Goal: Communication & Community: Answer question/provide support

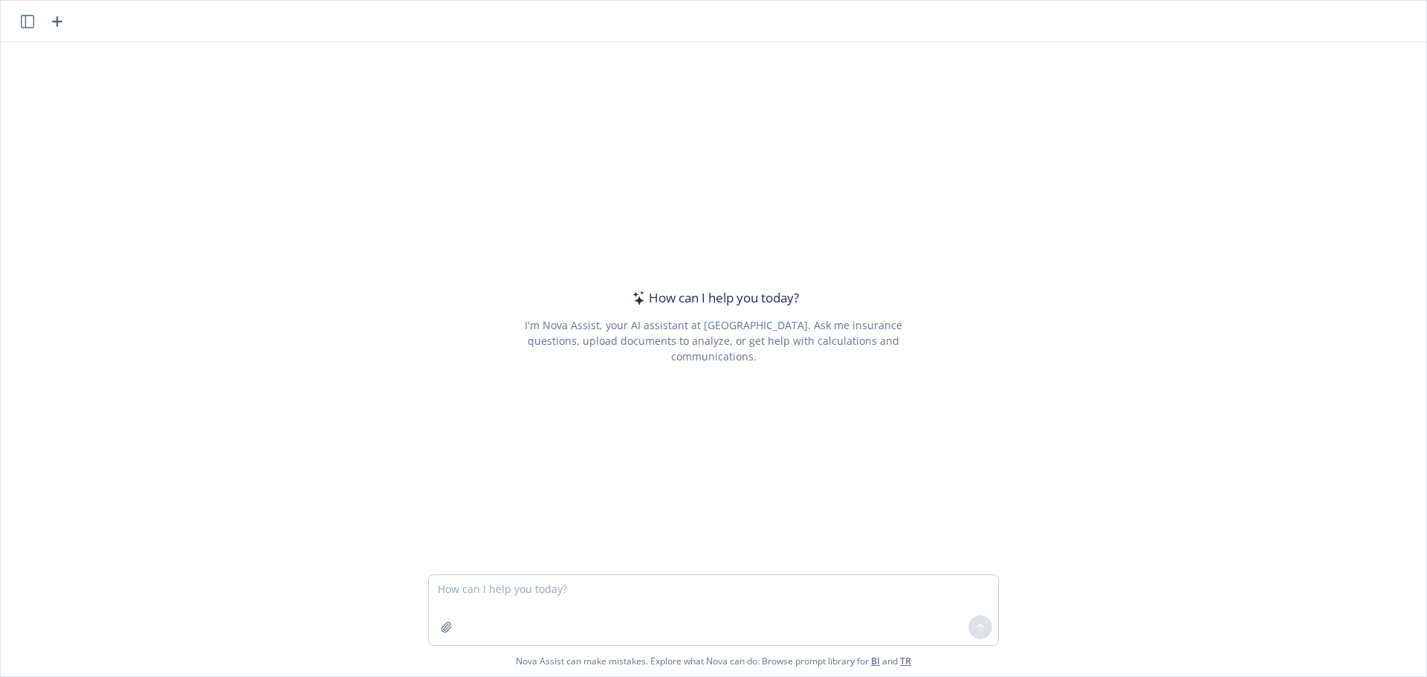
click at [502, 577] on textarea at bounding box center [713, 610] width 569 height 70
type textarea "reword The total cost for the first month came to $2.1M which included HSA fund…"
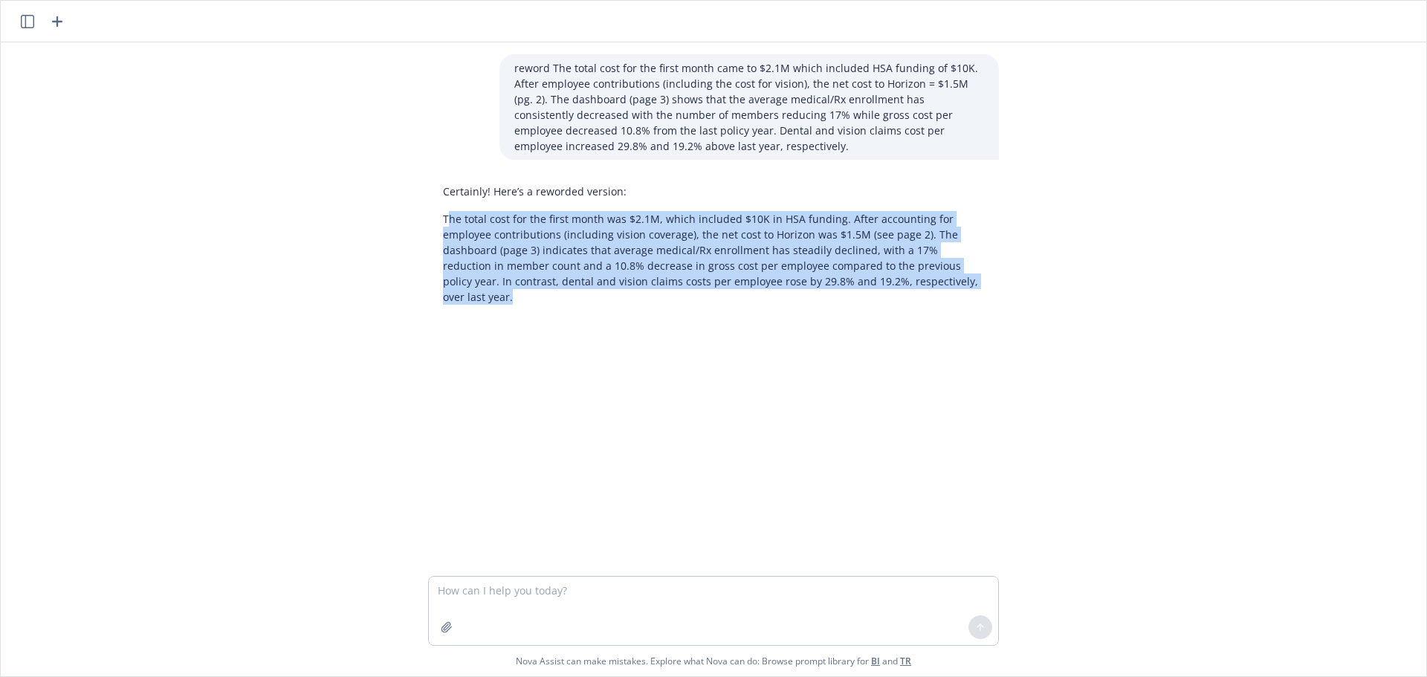
drag, startPoint x: 441, startPoint y: 218, endPoint x: 975, endPoint y: 279, distance: 537.7
click at [973, 279] on p "The total cost for the first month was $2.1M, which included $10K in HSA fundin…" at bounding box center [713, 258] width 541 height 94
copy p "he total cost for the first month was $2.1M, which included $10K in HSA funding…"
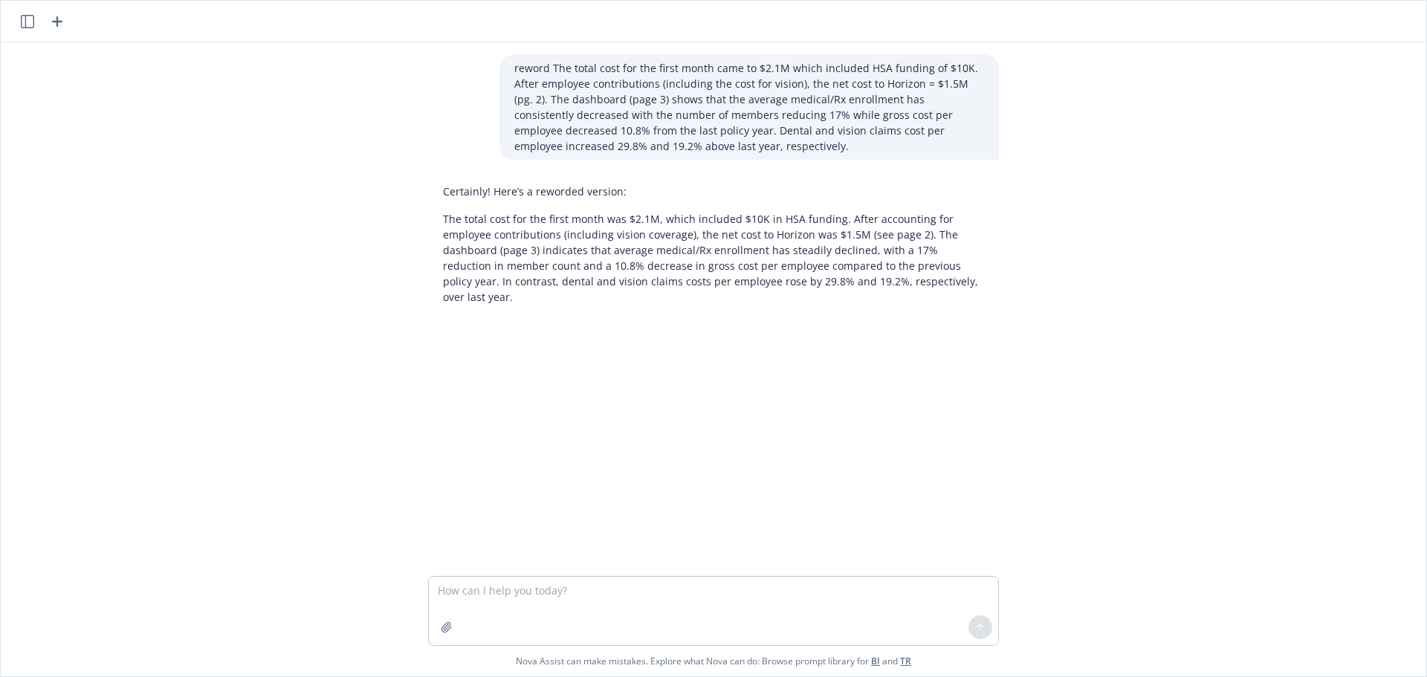
click at [476, 577] on div at bounding box center [713, 611] width 571 height 70
click at [441, 595] on textarea at bounding box center [713, 611] width 569 height 68
paste textarea "Medical Plans Overview: UMR/Surest Plans (self-funded): – With the elimination …"
type textarea "Medical Plans Overview: UMR/Surest Plans (self-funded): – With the elimination …"
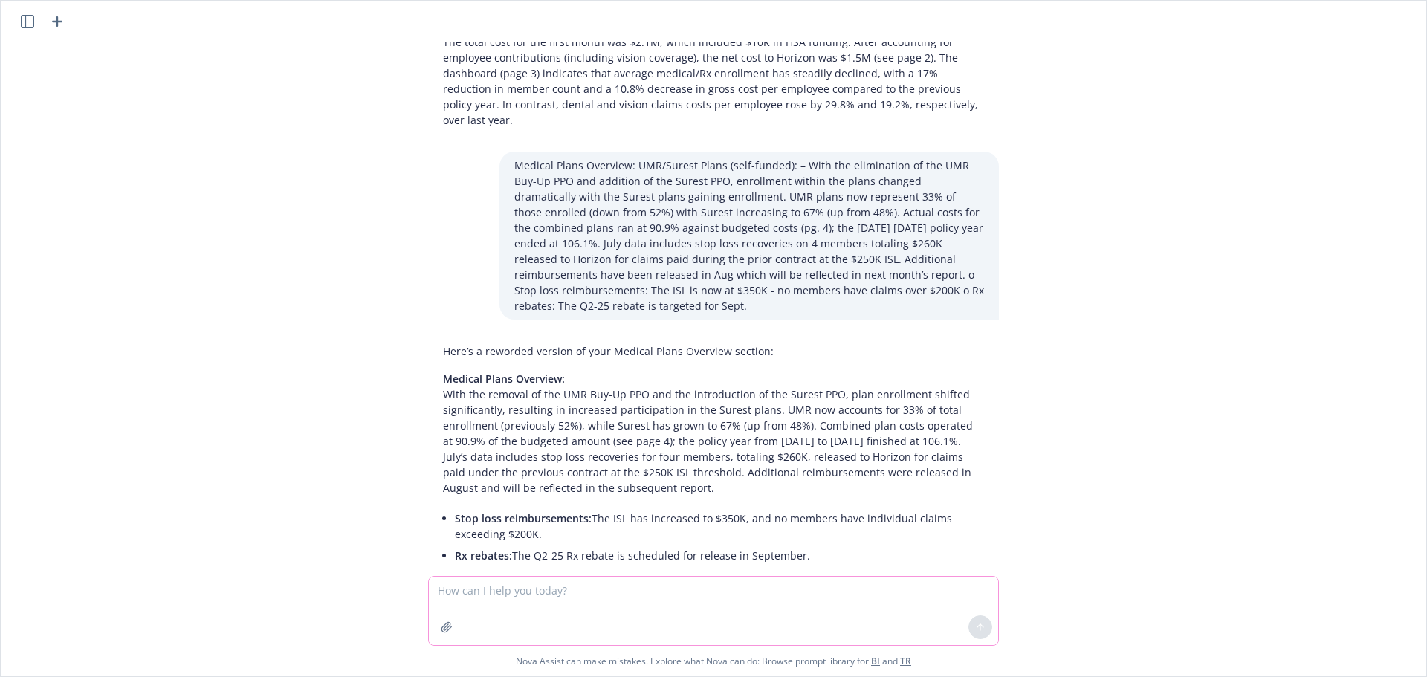
scroll to position [178, 0]
click at [481, 398] on p "Medical Plans Overview: With the removal of the UMR Buy-Up PPO and the introduc…" at bounding box center [713, 432] width 541 height 125
drag, startPoint x: 496, startPoint y: 381, endPoint x: 805, endPoint y: 532, distance: 343.9
click at [802, 533] on div "Here’s a reworded version of your Medical Plans Overview section: Medical Plans…" at bounding box center [713, 454] width 571 height 235
click at [658, 467] on div "Here’s a reworded version of your Medical Plans Overview section: Medical Plans…" at bounding box center [713, 454] width 571 height 235
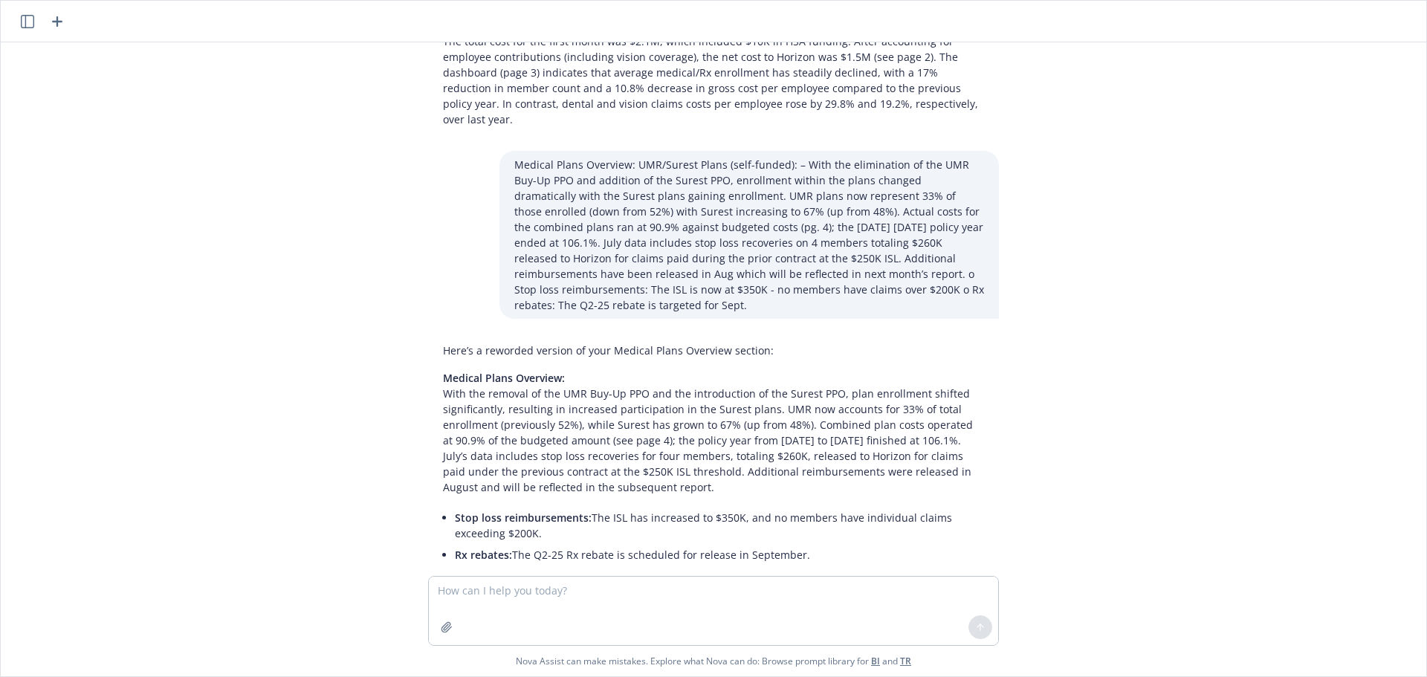
copy p "resulting in increased participation in the Surest plans. UMR now accounts for …"
drag, startPoint x: 583, startPoint y: 487, endPoint x: 585, endPoint y: 498, distance: 11.5
click at [585, 507] on li "Stop loss reimbursements: The ISL has increased to $350K, and no members have i…" at bounding box center [719, 525] width 529 height 37
copy li "The ISL has increased to $350K, and no members have individual claims exceeding…"
drag, startPoint x: 738, startPoint y: 526, endPoint x: 713, endPoint y: 524, distance: 25.4
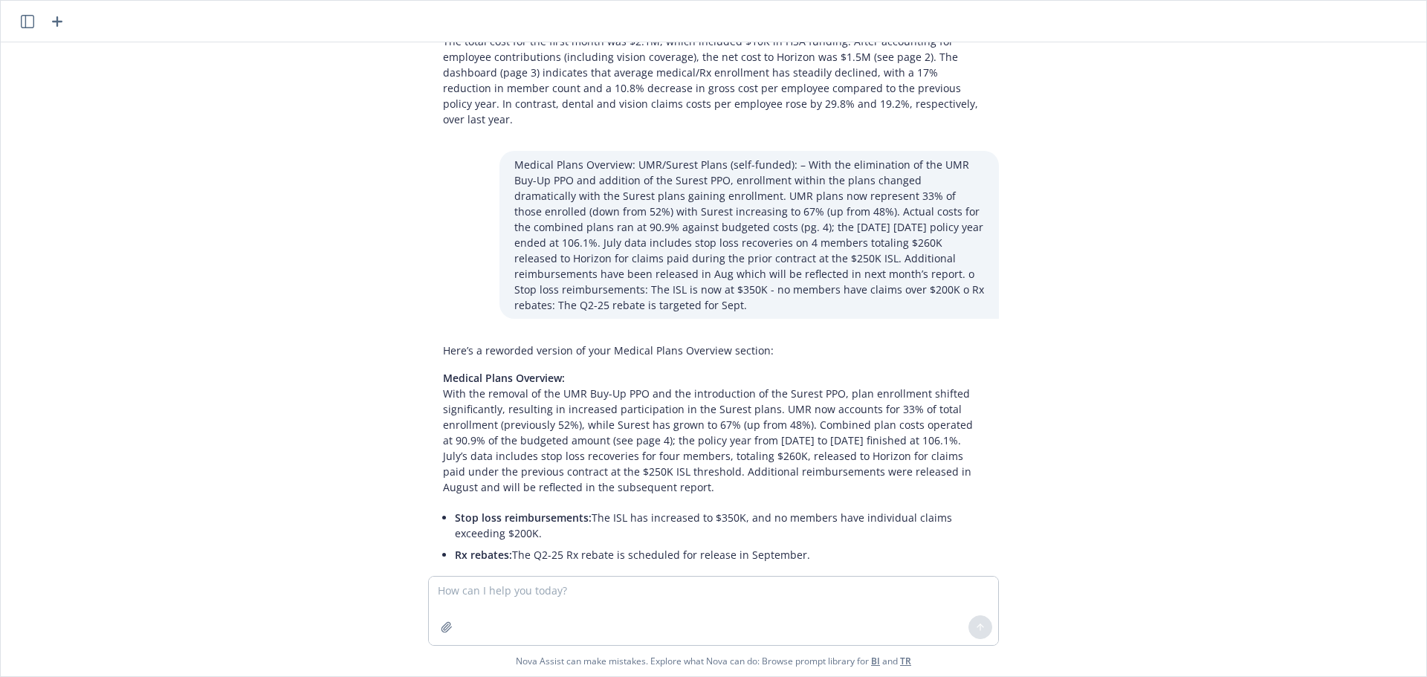
click at [737, 544] on li "Rx rebates: The Q2-25 Rx rebate is scheduled for release in September." at bounding box center [719, 555] width 529 height 22
drag, startPoint x: 608, startPoint y: 522, endPoint x: 716, endPoint y: 524, distance: 108.5
click at [716, 544] on li "Rx rebates: The Q2-25 Rx rebate is scheduled for release in September." at bounding box center [719, 555] width 529 height 22
copy li "s scheduled for release"
click at [503, 588] on textarea at bounding box center [713, 611] width 569 height 68
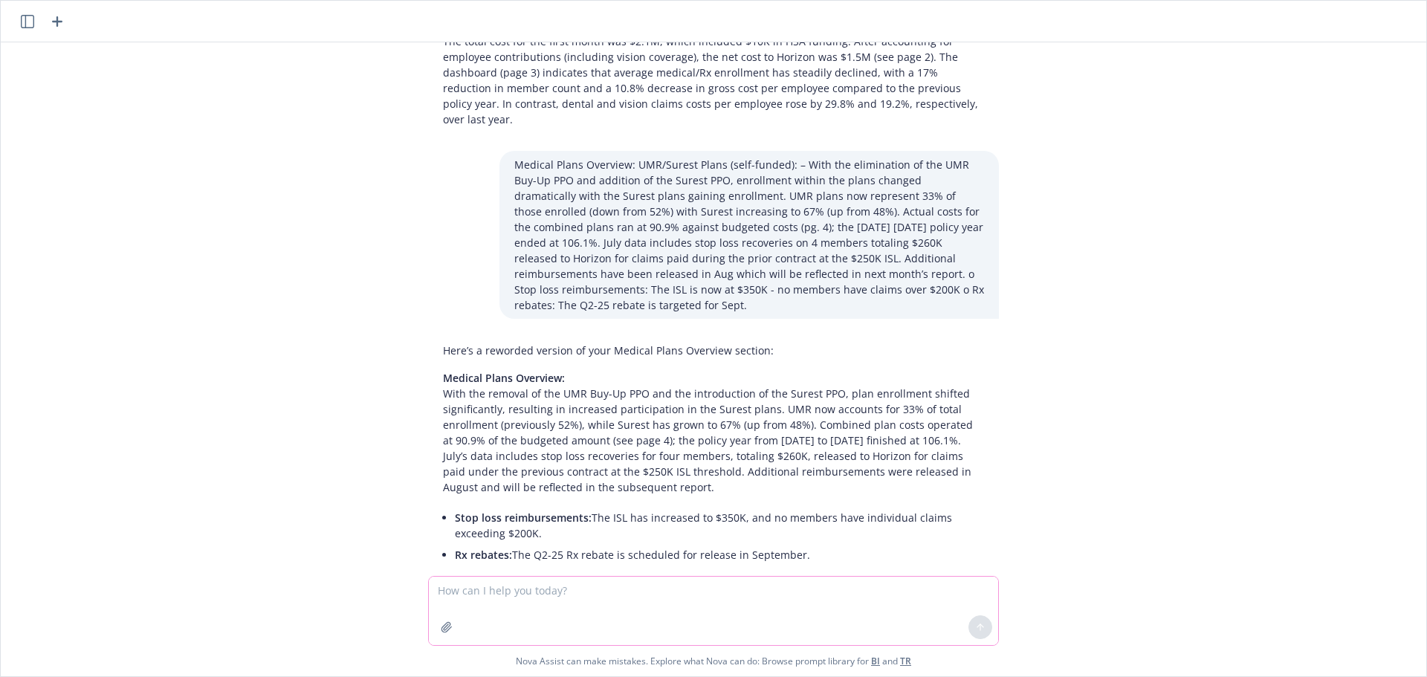
drag, startPoint x: 470, startPoint y: 591, endPoint x: 447, endPoint y: 591, distance: 23.0
click at [447, 591] on textarea at bounding box center [713, 611] width 569 height 68
paste textarea "• LOR IPSU/DOL sitam cons ADI elitse – Doei tempo inc utlabor et 883.3% do magn…"
type textarea "• LOR IPSU/DOL sitam cons ADI elitse – Doei tempo inc utlabor et 883.3% do magn…"
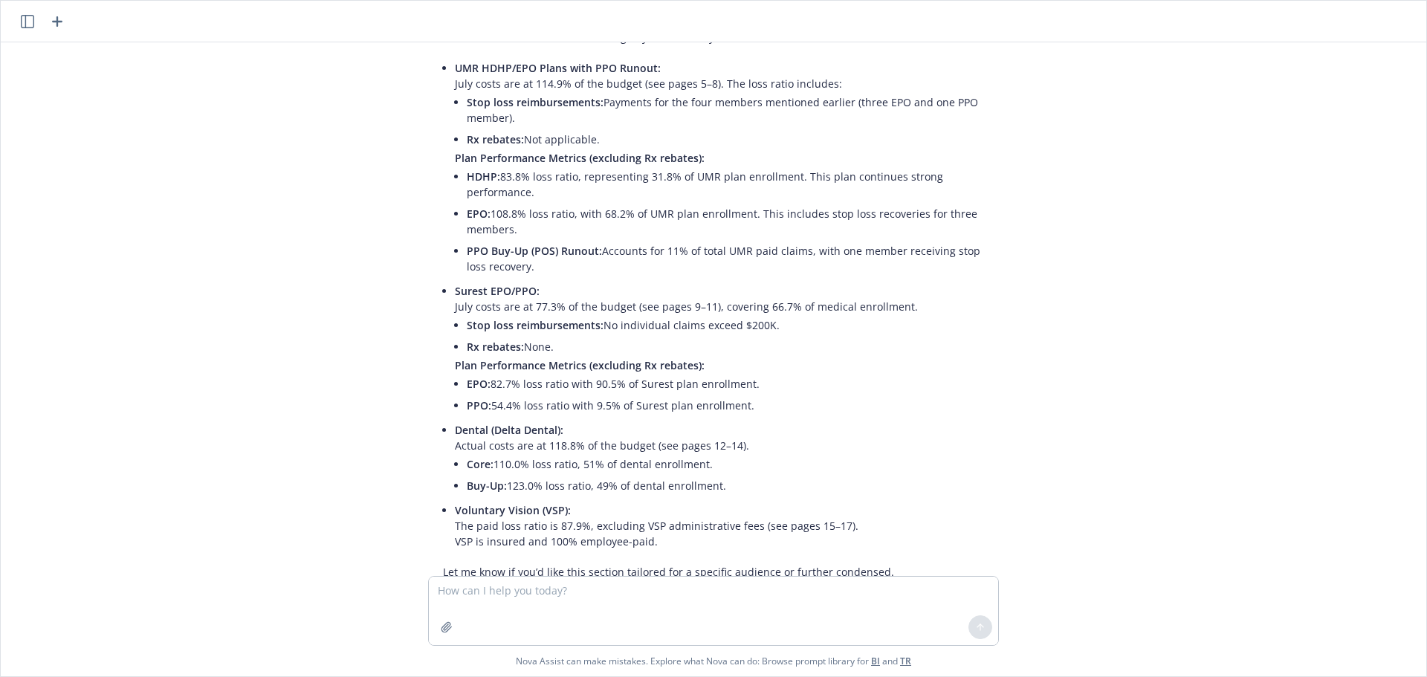
scroll to position [1127, 0]
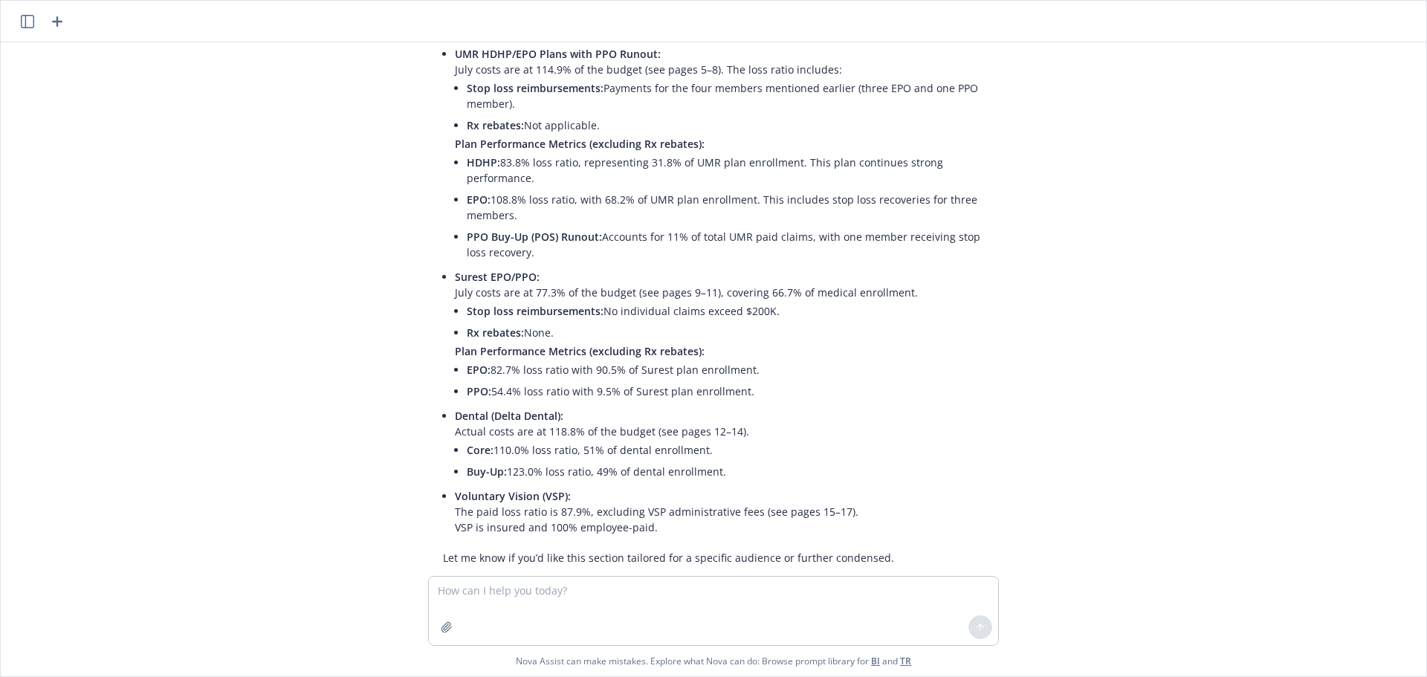
click at [581, 304] on span "Stop loss reimbursements:" at bounding box center [535, 311] width 137 height 14
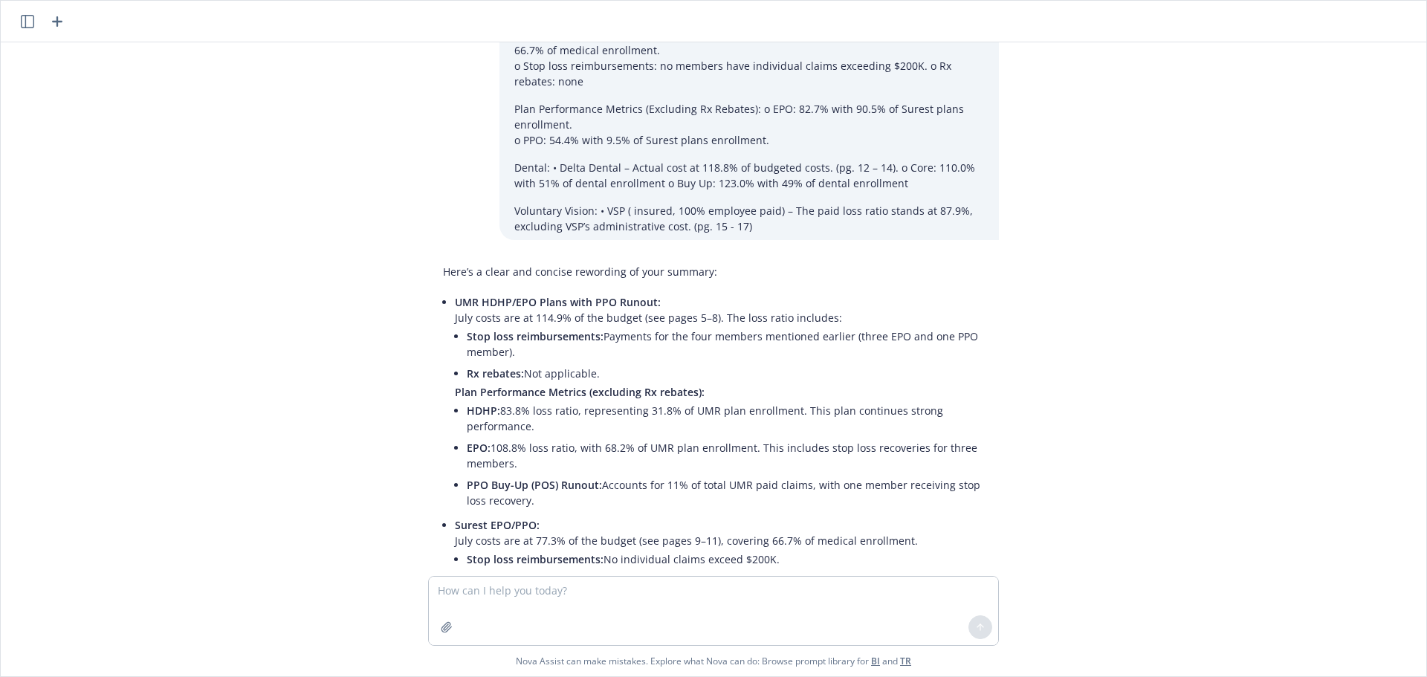
scroll to position [904, 0]
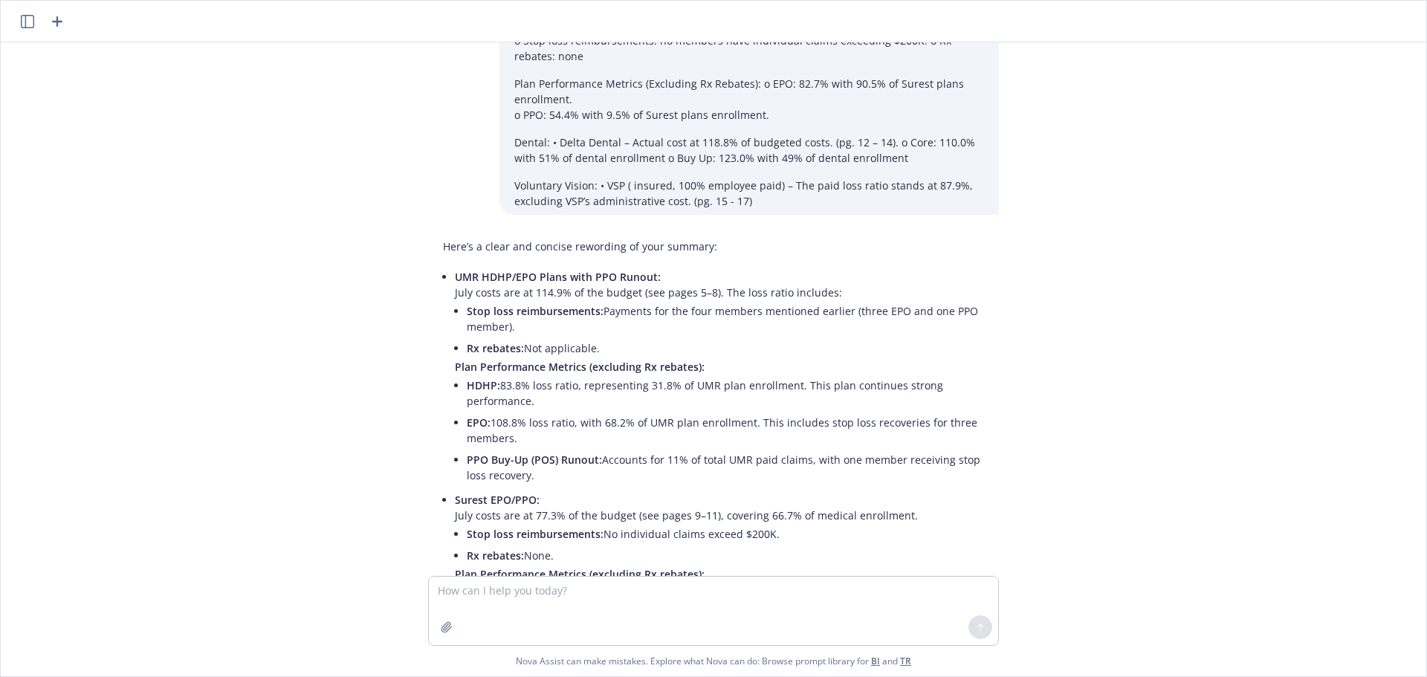
click at [341, 480] on div "reword The total cost for the first month came to $2.1M which included HSA fund…" at bounding box center [713, 308] width 1425 height 533
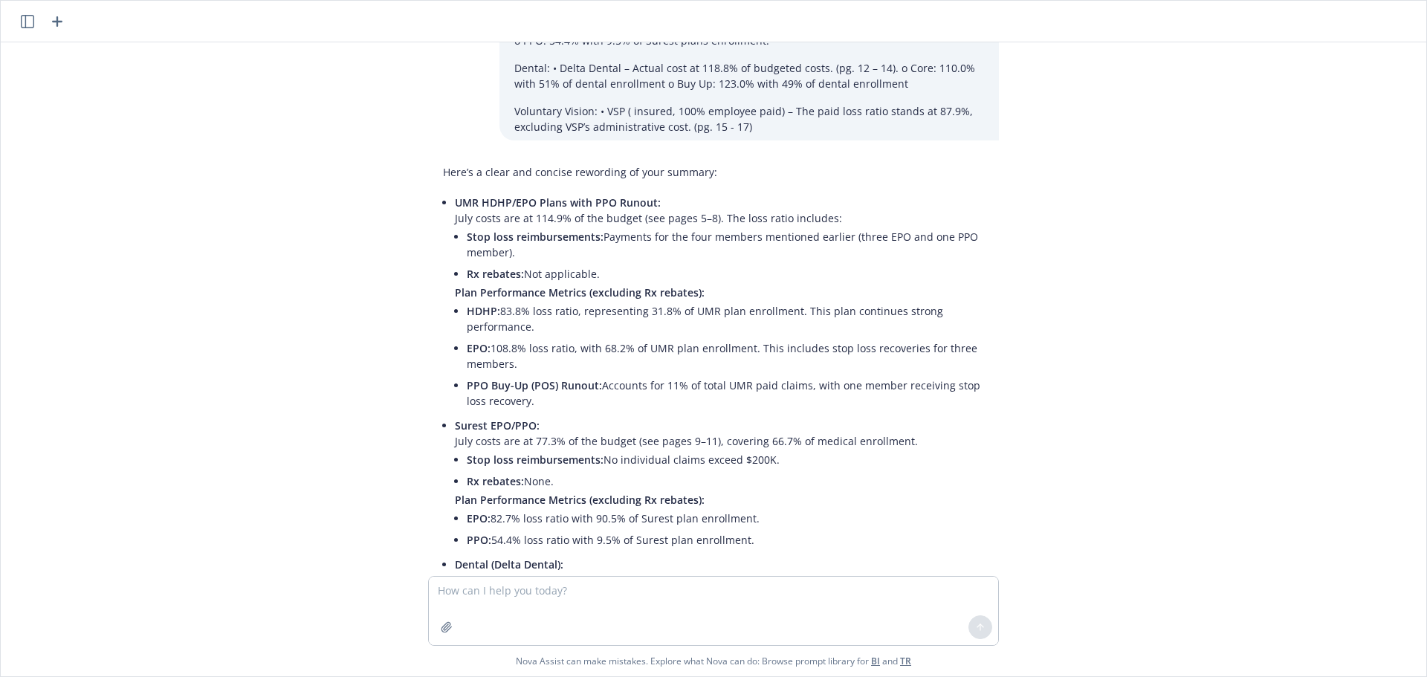
drag, startPoint x: 1027, startPoint y: 477, endPoint x: 1001, endPoint y: 477, distance: 26.0
click at [1027, 477] on div "reword The total cost for the first month came to $2.1M which included HSA fund…" at bounding box center [713, 308] width 1425 height 533
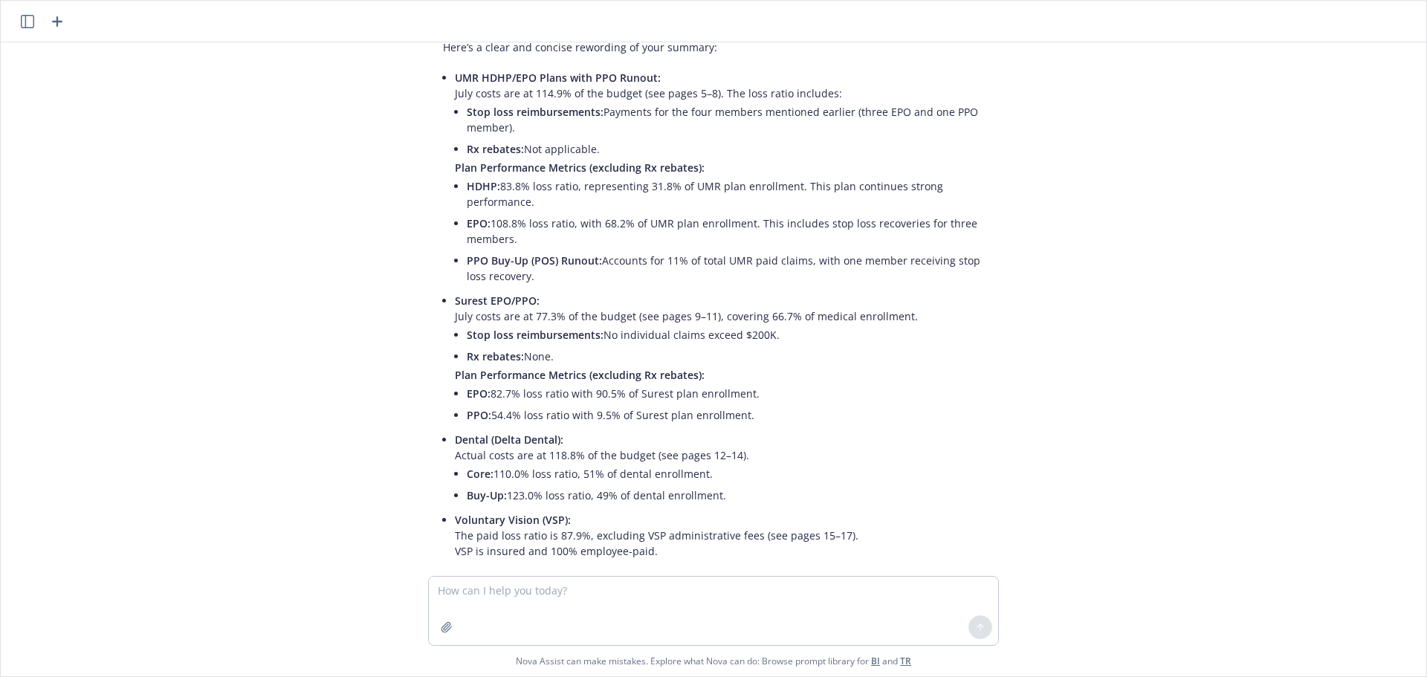
scroll to position [1127, 0]
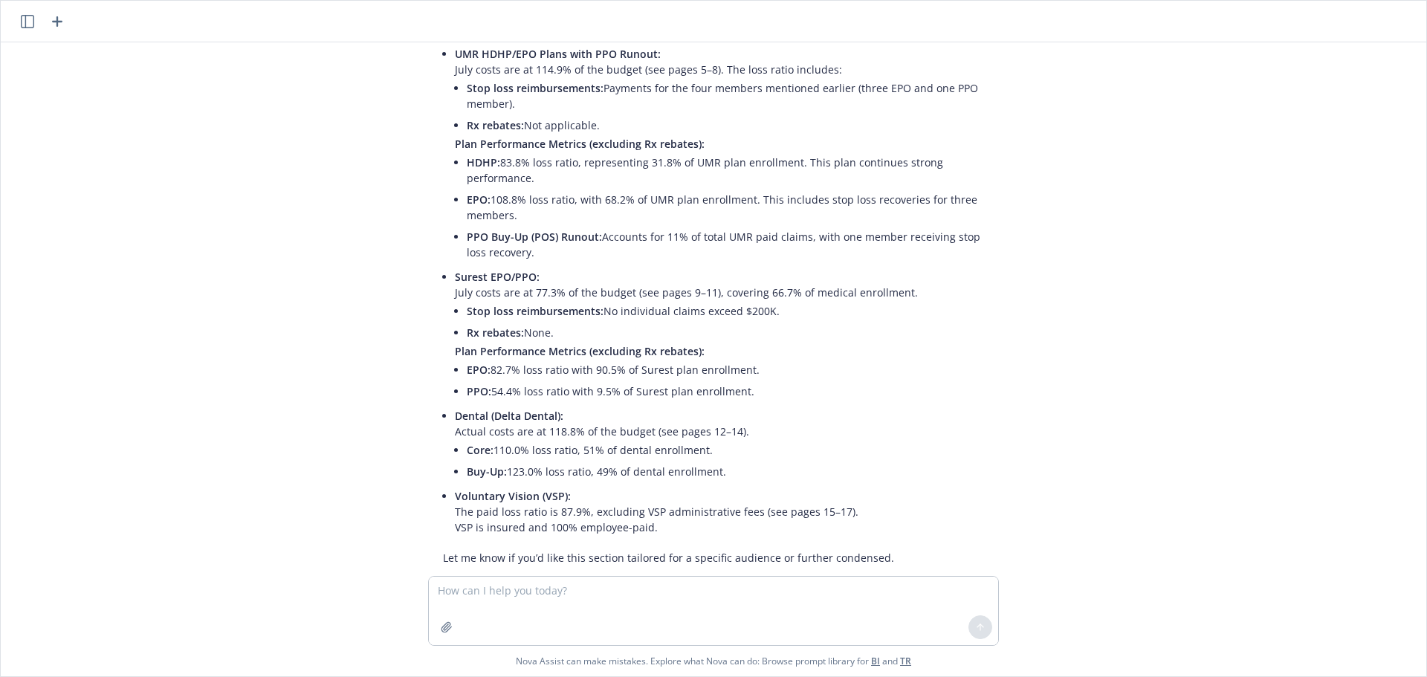
drag, startPoint x: 973, startPoint y: 335, endPoint x: 1031, endPoint y: 54, distance: 286.9
click at [973, 335] on div "Here’s a clear and concise rewording of your summary: UMR HDHP/EPO Plans with P…" at bounding box center [713, 291] width 571 height 562
